Goal: Check status: Check status

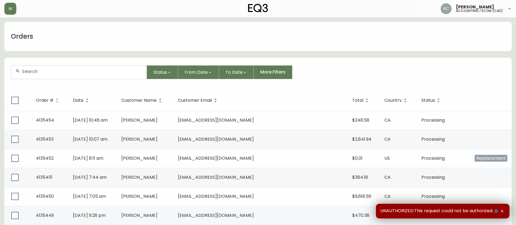
click at [252, 46] on div "Orders" at bounding box center [257, 36] width 507 height 29
drag, startPoint x: 102, startPoint y: 71, endPoint x: 102, endPoint y: 68, distance: 3.3
click at [102, 71] on input "text" at bounding box center [82, 71] width 120 height 5
paste input "4135319"
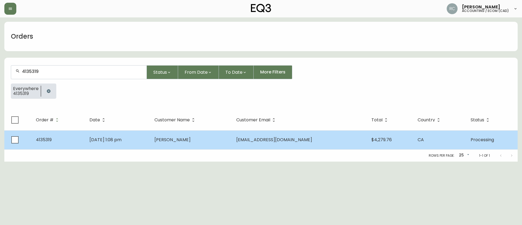
type input "4135319"
click at [121, 141] on span "[DATE] 1:08 pm" at bounding box center [105, 139] width 32 height 6
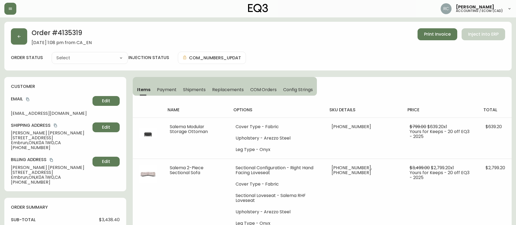
type input "Processing"
select select "PROCESSING"
click at [67, 32] on h2 "Order # 4135319" at bounding box center [62, 34] width 60 height 12
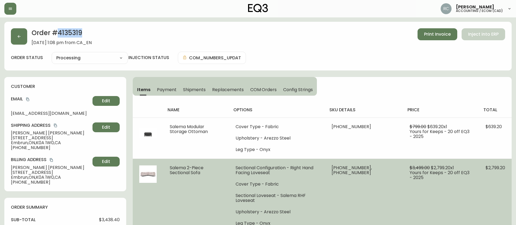
copy h2 "4135319"
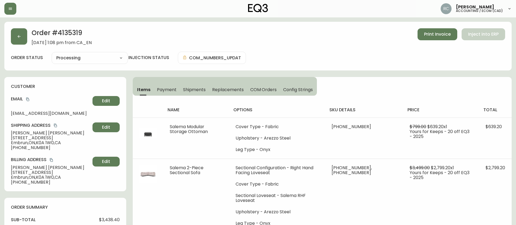
click at [317, 50] on div "Order # 4135319 September 13, 2025 at 1:08 pm from CA_EN Print Invoice Inject i…" at bounding box center [257, 46] width 507 height 49
